Goal: Find specific page/section: Find specific page/section

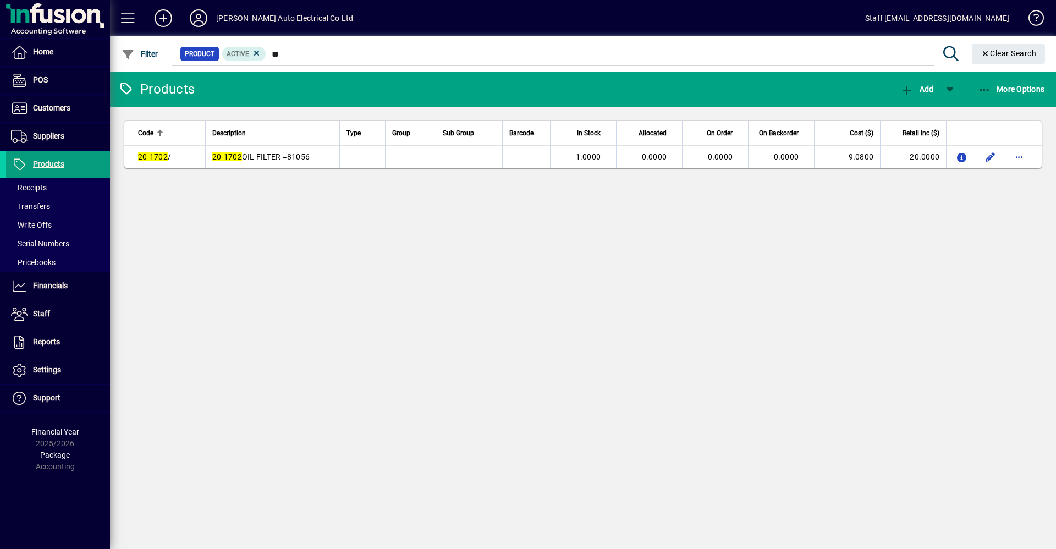
type input "*"
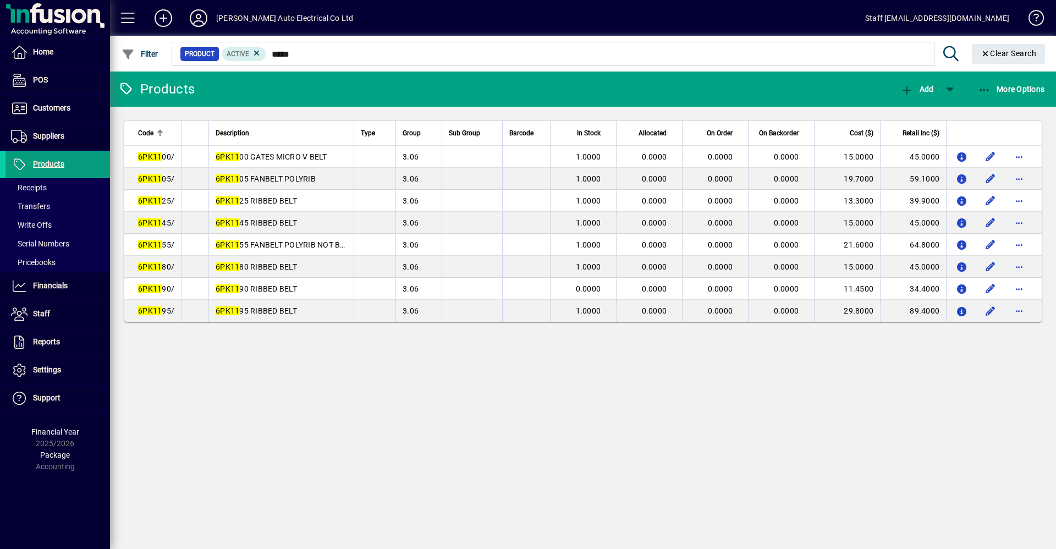
type input "*****"
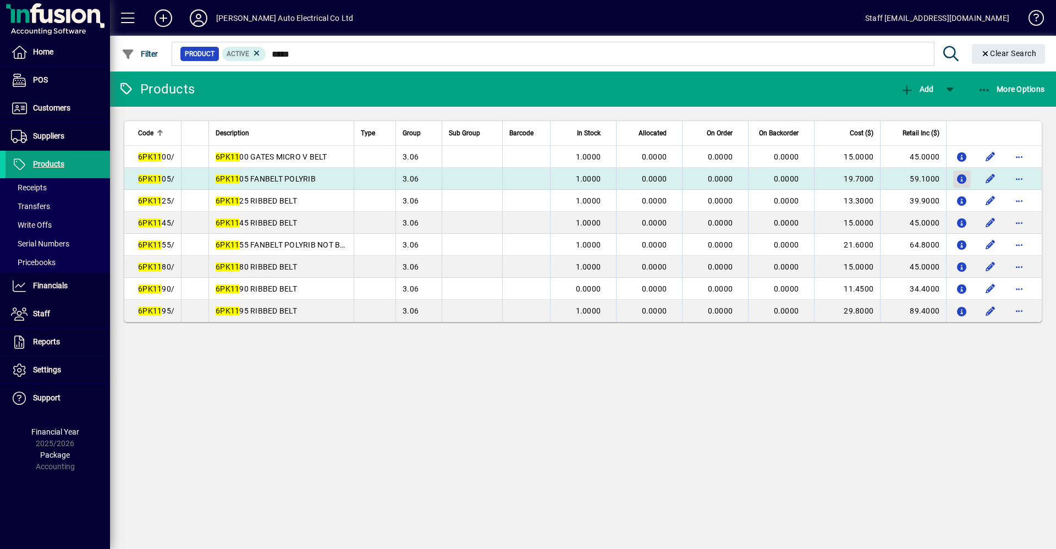
click at [960, 176] on icon "button" at bounding box center [962, 179] width 12 height 9
